Goal: Navigation & Orientation: Go to known website

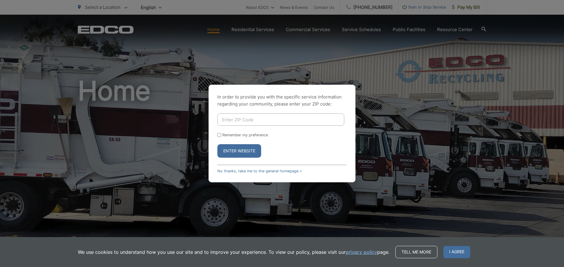
click at [278, 115] on input "Enter ZIP Code" at bounding box center [280, 120] width 127 height 12
type input "92083"
click at [253, 149] on button "Enter Website" at bounding box center [239, 151] width 44 height 14
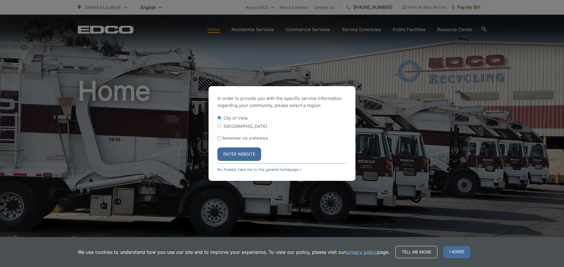
click at [246, 154] on button "Enter Website" at bounding box center [239, 155] width 44 height 14
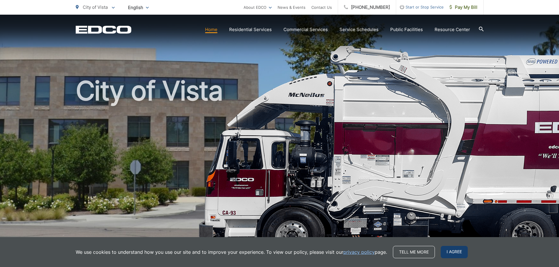
click at [448, 250] on span "I agree" at bounding box center [454, 252] width 27 height 12
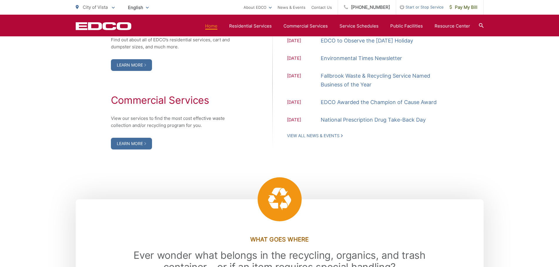
scroll to position [646, 0]
